Goal: Find specific page/section: Find specific page/section

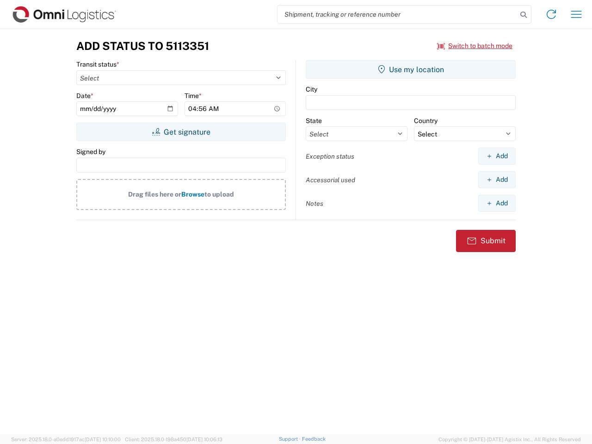
click at [398, 14] on input "search" at bounding box center [398, 15] width 240 height 18
click at [524, 15] on icon at bounding box center [523, 14] width 13 height 13
click at [552, 14] on icon at bounding box center [551, 14] width 15 height 15
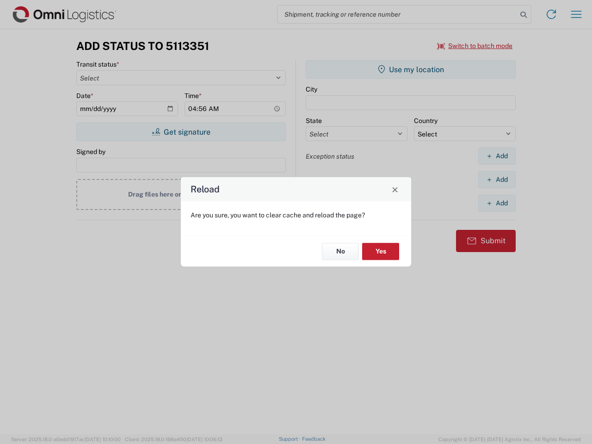
click at [577, 14] on div "Reload Are you sure, you want to clear cache and reload the page? No Yes" at bounding box center [296, 222] width 592 height 444
click at [475, 46] on div "Reload Are you sure, you want to clear cache and reload the page? No Yes" at bounding box center [296, 222] width 592 height 444
click at [181, 132] on div "Reload Are you sure, you want to clear cache and reload the page? No Yes" at bounding box center [296, 222] width 592 height 444
click at [411, 69] on div "Reload Are you sure, you want to clear cache and reload the page? No Yes" at bounding box center [296, 222] width 592 height 444
click at [497, 156] on div "Reload Are you sure, you want to clear cache and reload the page? No Yes" at bounding box center [296, 222] width 592 height 444
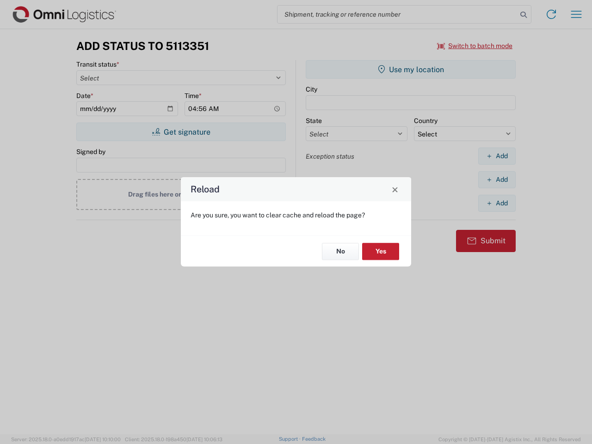
click at [497, 180] on div "Reload Are you sure, you want to clear cache and reload the page? No Yes" at bounding box center [296, 222] width 592 height 444
click at [497, 203] on div "Reload Are you sure, you want to clear cache and reload the page? No Yes" at bounding box center [296, 222] width 592 height 444
